Goal: Find specific page/section: Find specific page/section

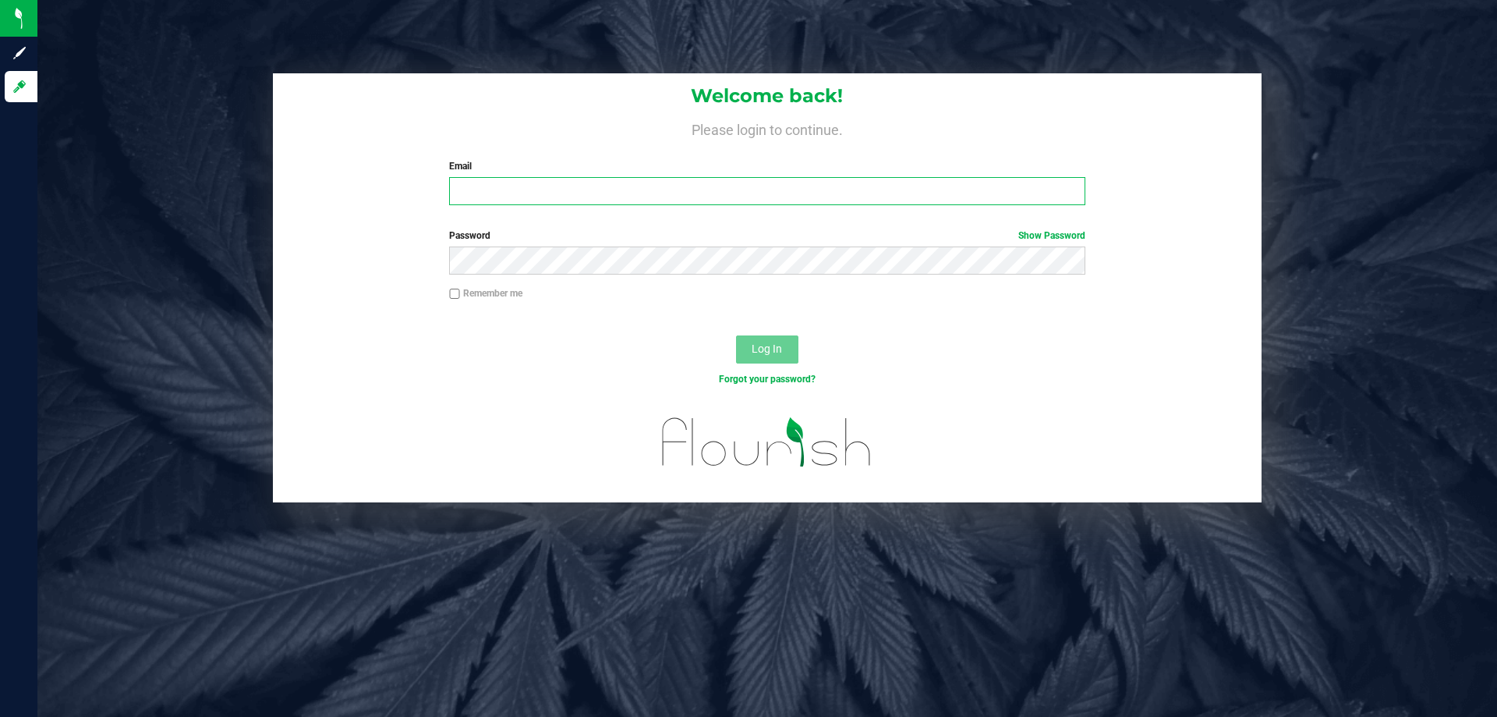
click at [755, 193] on input "Email" at bounding box center [767, 191] width 636 height 28
type input "[EMAIL_ADDRESS][DOMAIN_NAME]"
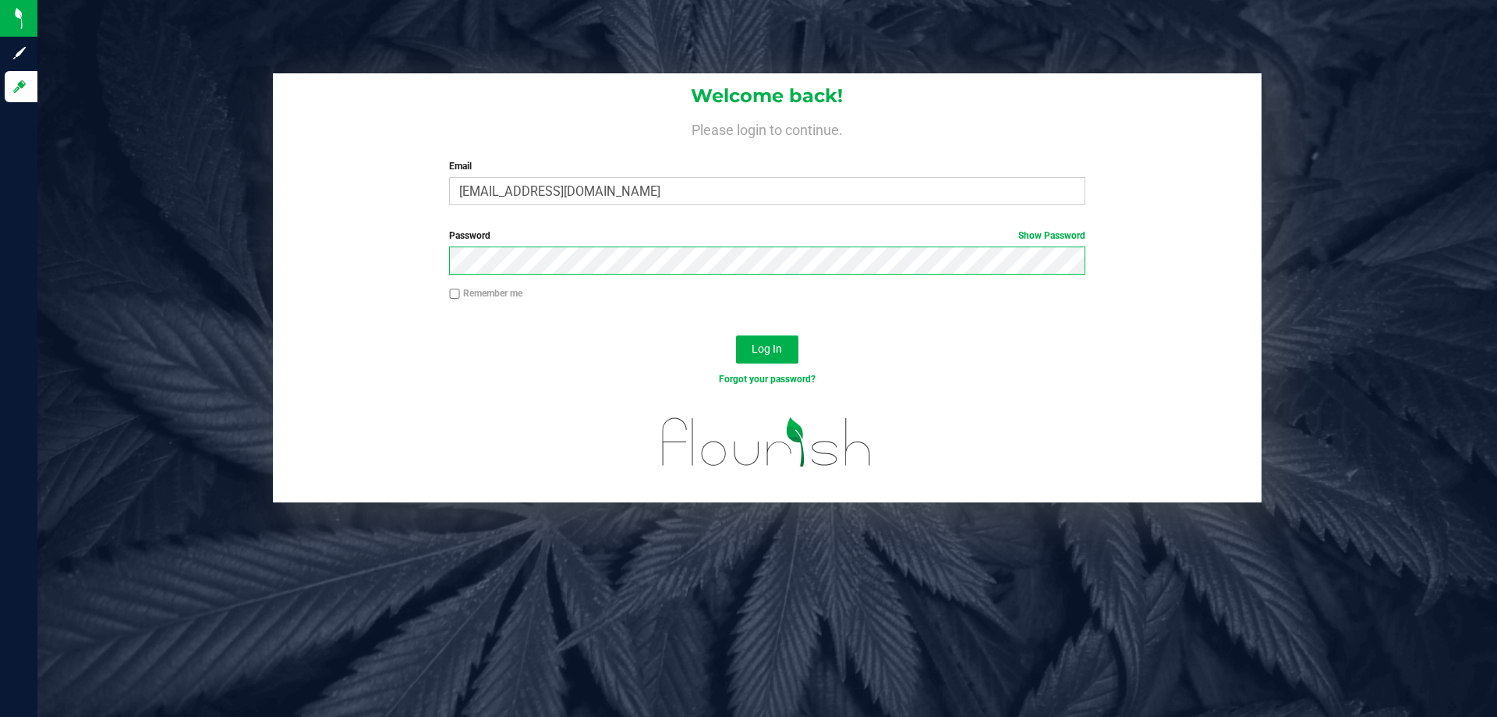
click at [736, 335] on button "Log In" at bounding box center [767, 349] width 62 height 28
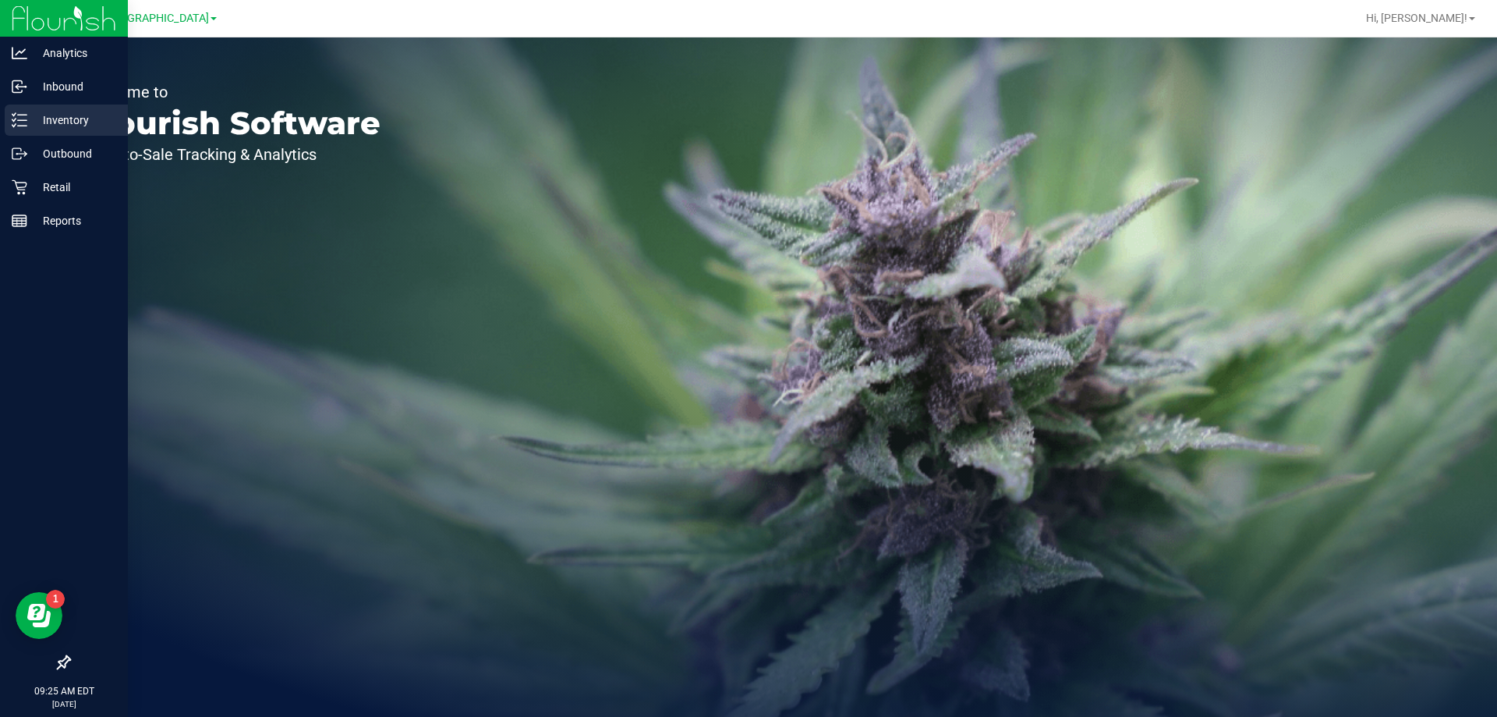
click at [30, 122] on p "Inventory" at bounding box center [74, 120] width 94 height 19
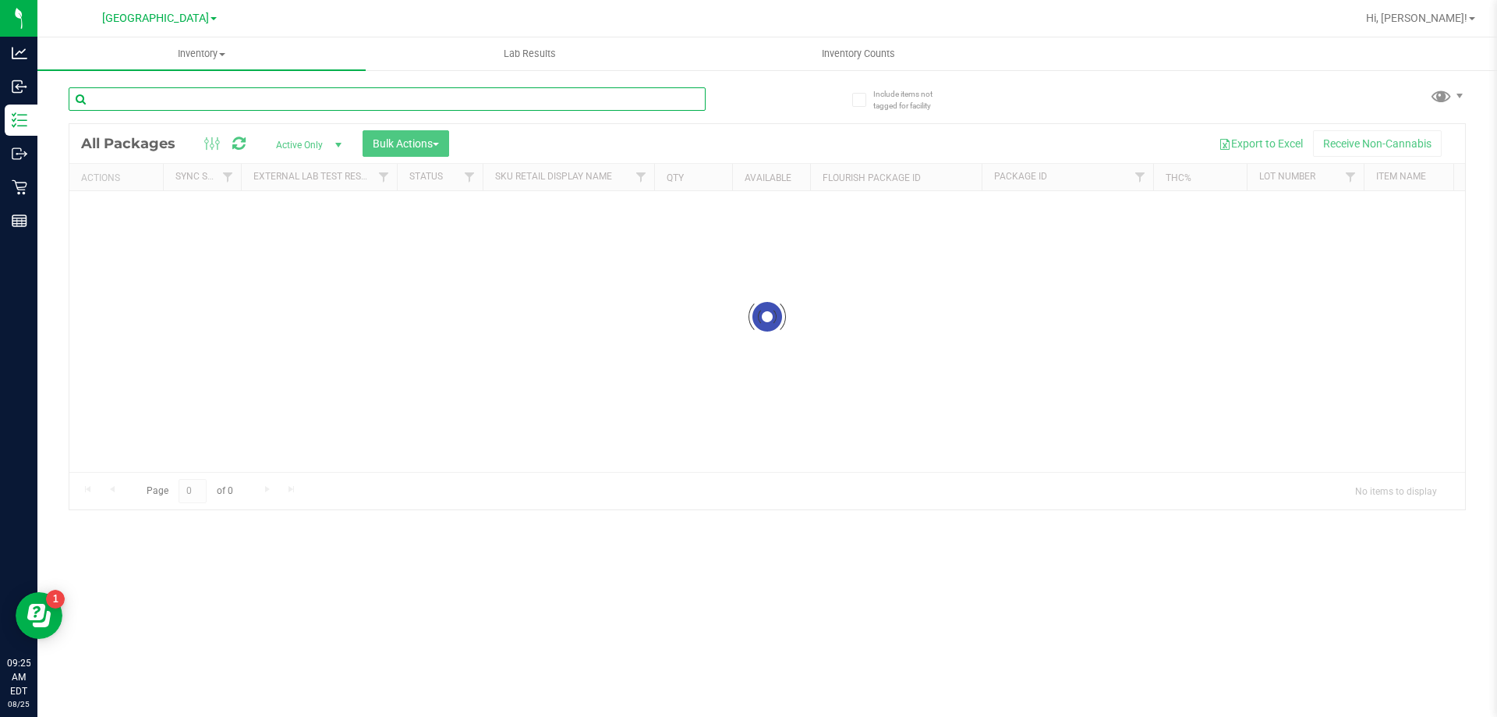
drag, startPoint x: 166, startPoint y: 101, endPoint x: 175, endPoint y: 101, distance: 8.6
click at [170, 101] on input "text" at bounding box center [387, 98] width 637 height 23
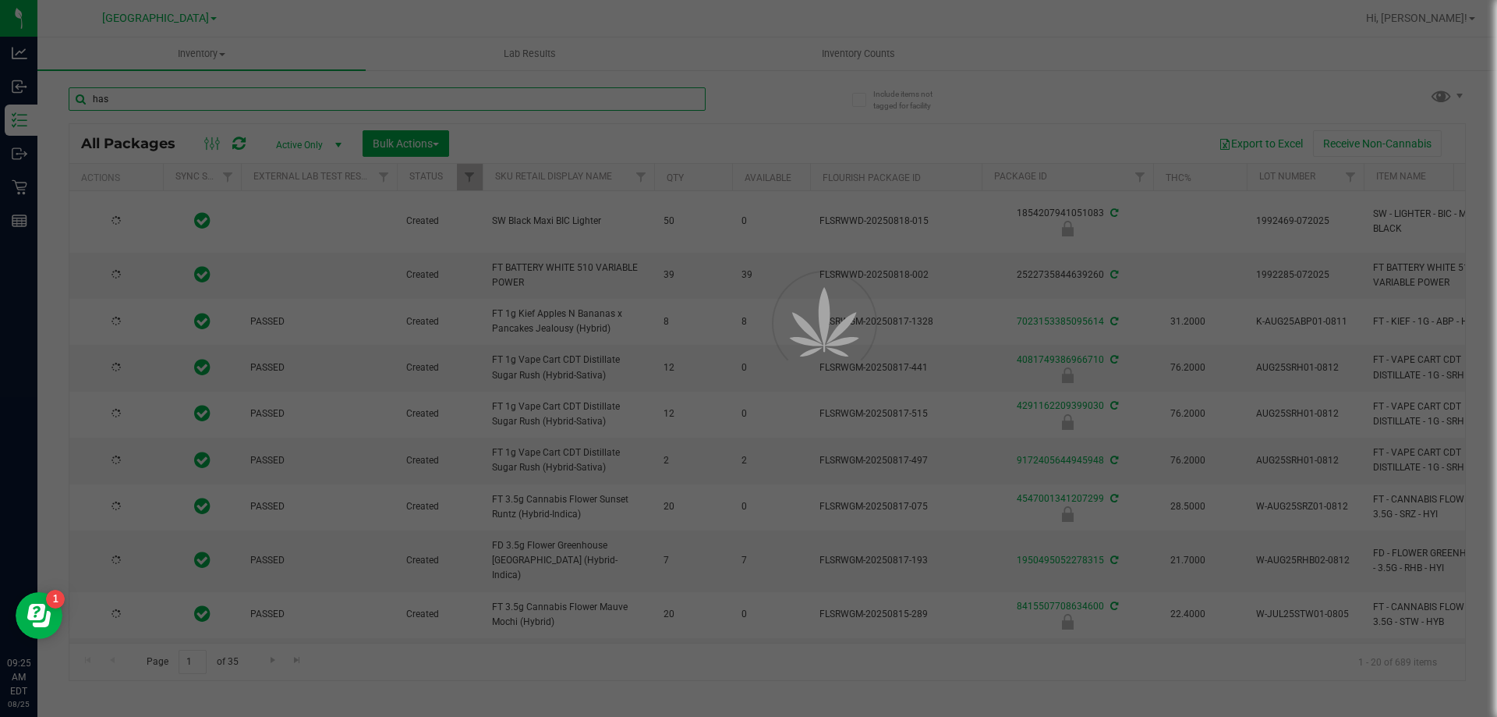
type input "hash"
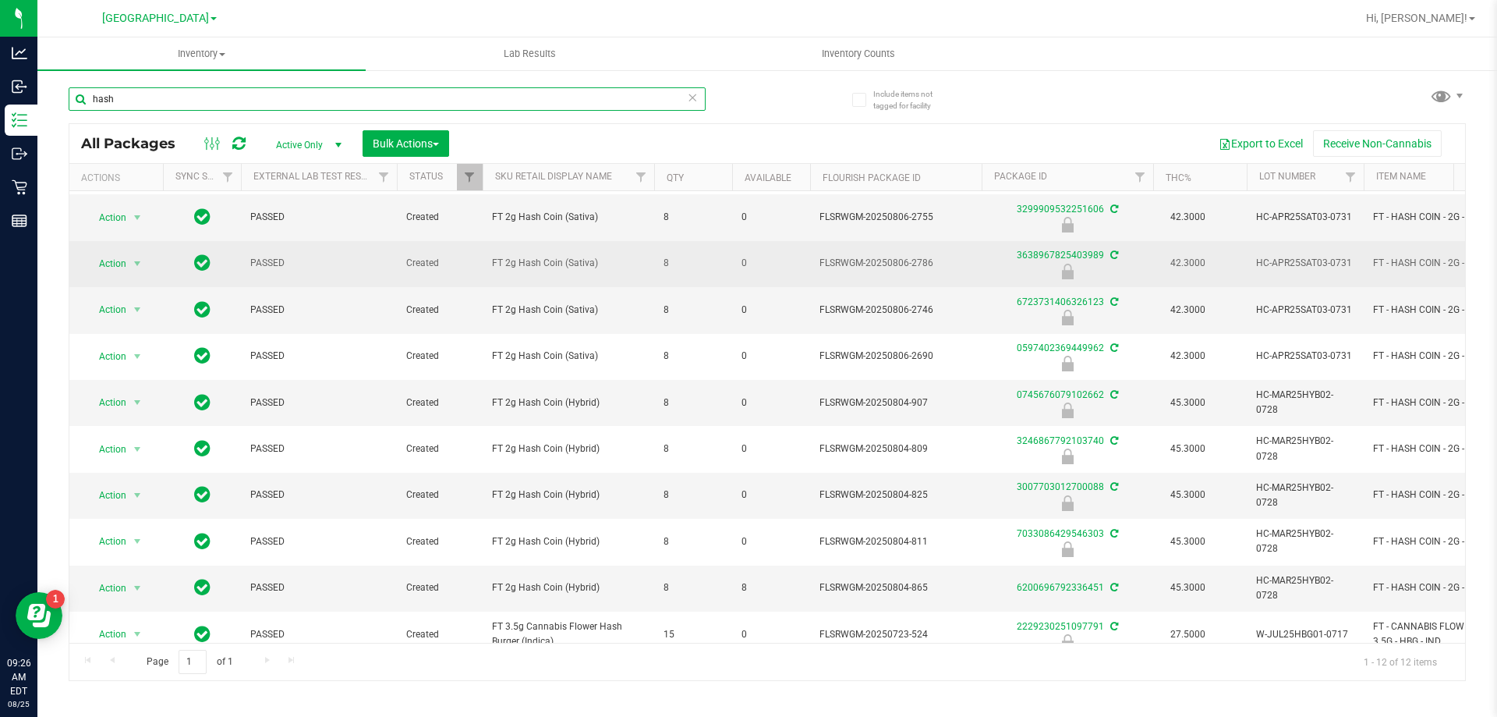
scroll to position [78, 0]
